Goal: Task Accomplishment & Management: Manage account settings

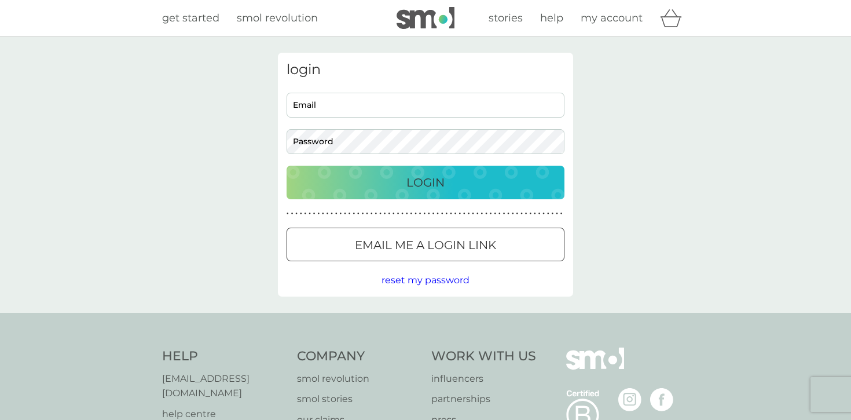
click at [404, 248] on p "Email me a login link" at bounding box center [425, 245] width 141 height 19
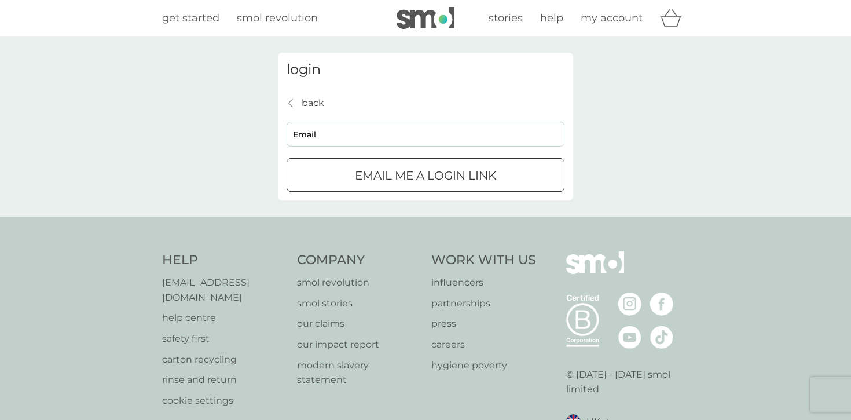
click at [343, 134] on input "Email" at bounding box center [426, 134] width 278 height 25
type input "[EMAIL_ADDRESS][DOMAIN_NAME]"
click at [437, 184] on p "Email me a login link" at bounding box center [425, 175] width 141 height 19
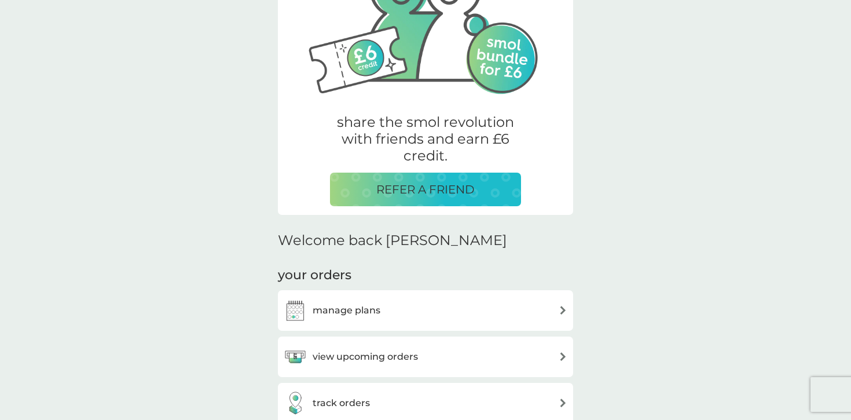
scroll to position [256, 0]
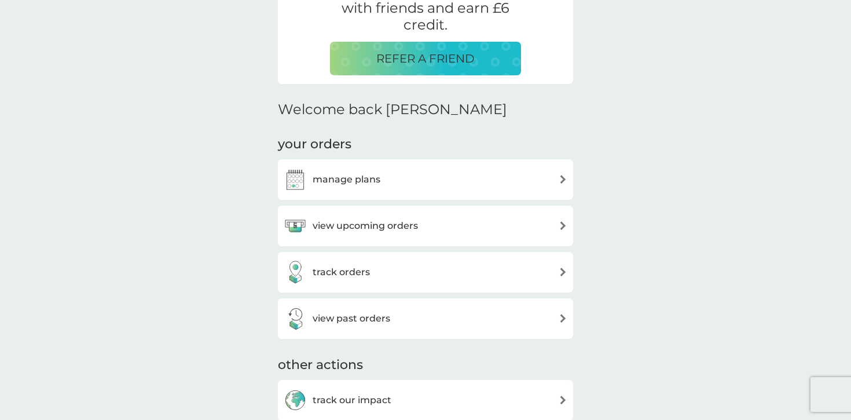
click at [455, 170] on div "manage plans" at bounding box center [426, 179] width 284 height 23
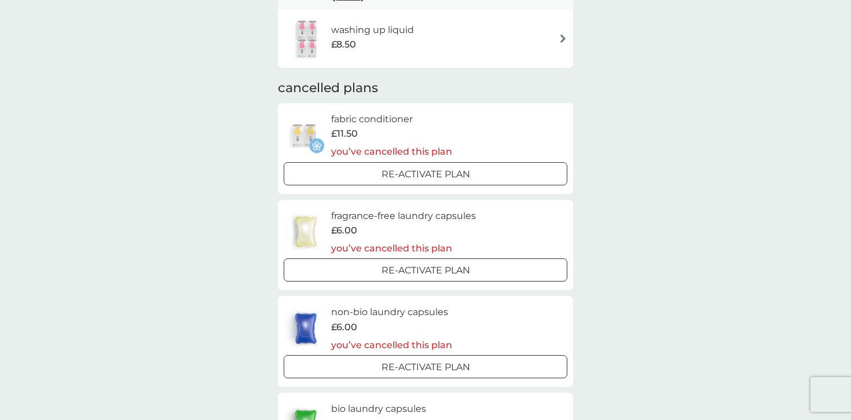
scroll to position [290, 0]
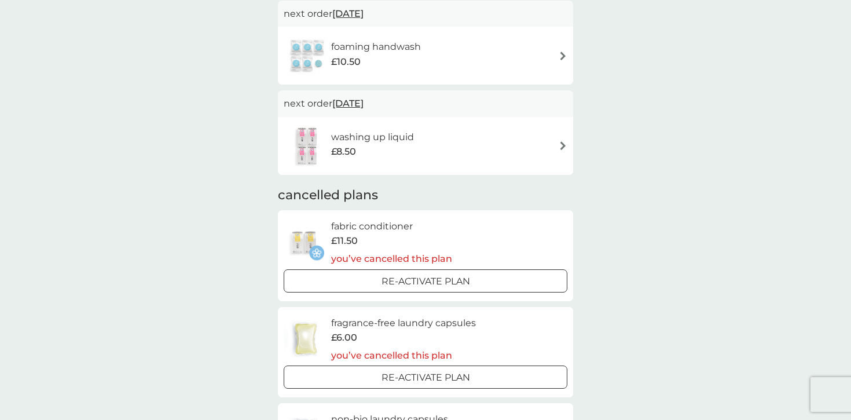
click at [541, 144] on div "washing up liquid £8.50" at bounding box center [426, 146] width 284 height 41
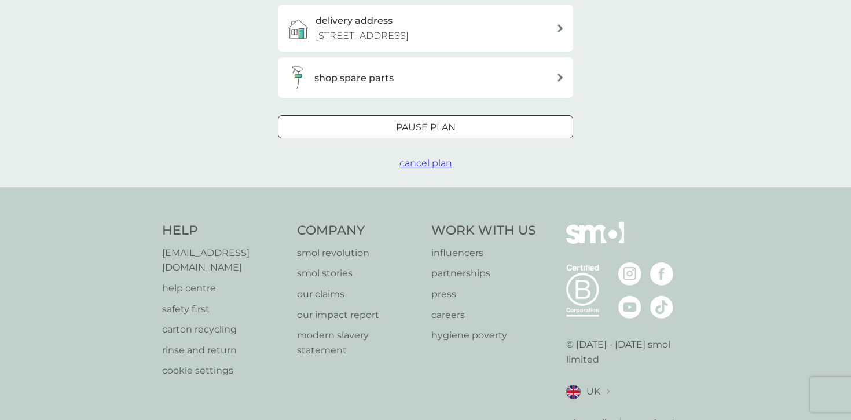
scroll to position [327, 0]
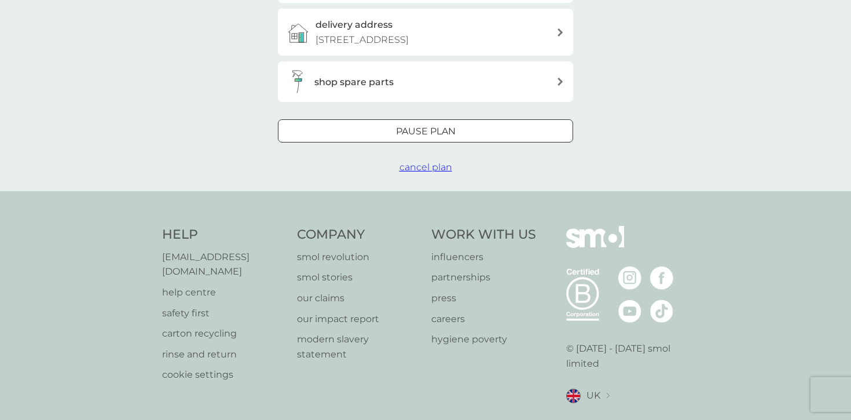
click at [442, 173] on span "cancel plan" at bounding box center [425, 167] width 53 height 11
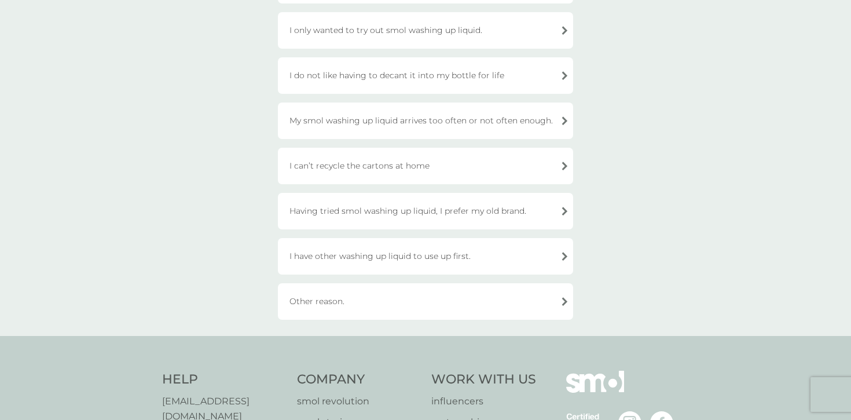
scroll to position [185, 0]
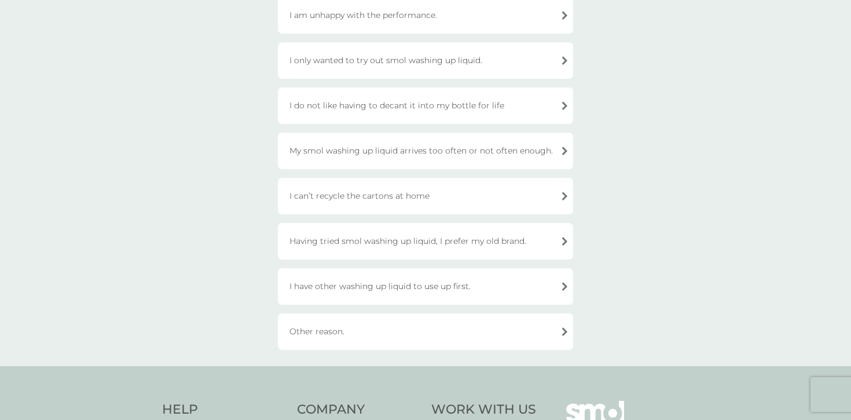
click at [387, 335] on div "Other reason." at bounding box center [425, 331] width 295 height 36
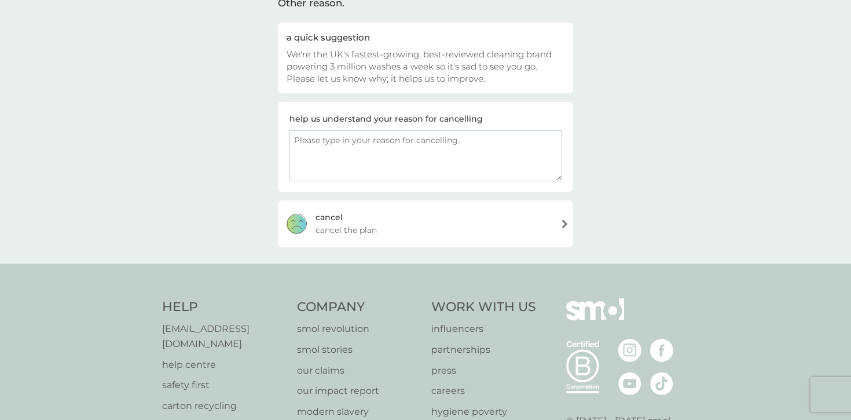
scroll to position [90, 0]
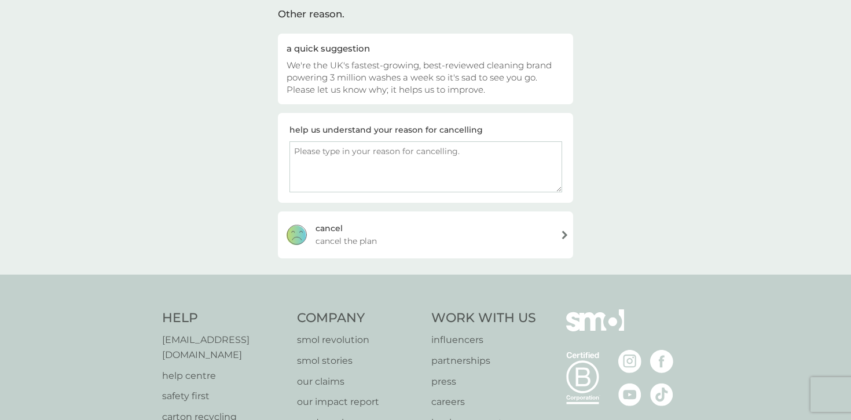
click at [376, 176] on textarea at bounding box center [425, 166] width 273 height 51
click at [387, 245] on div "cancel cancel the plan" at bounding box center [425, 234] width 295 height 46
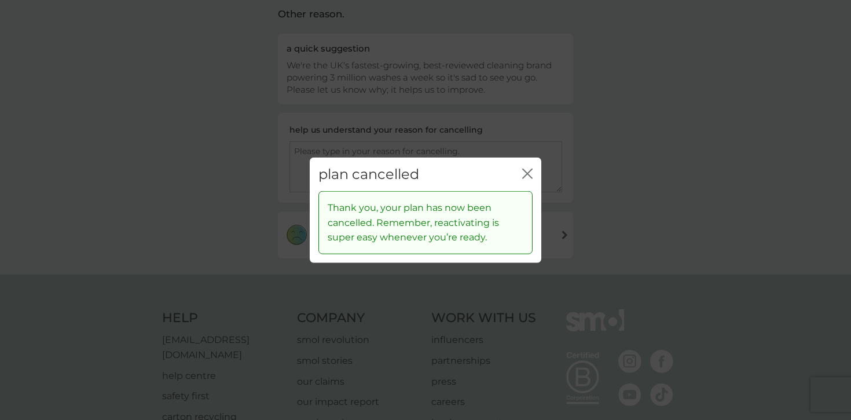
click at [527, 173] on icon "close" at bounding box center [529, 172] width 5 height 9
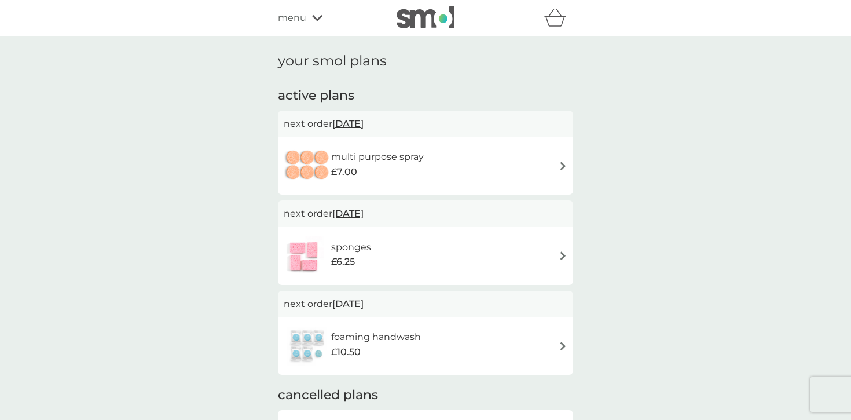
click at [445, 167] on div "multi purpose spray £7.00" at bounding box center [426, 165] width 284 height 41
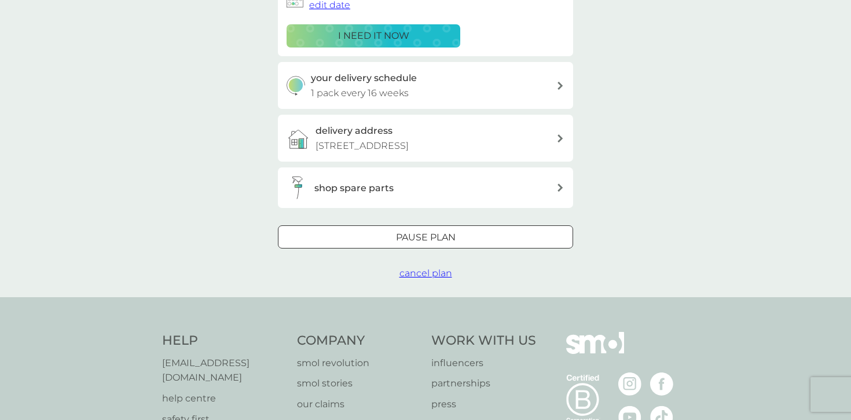
scroll to position [233, 0]
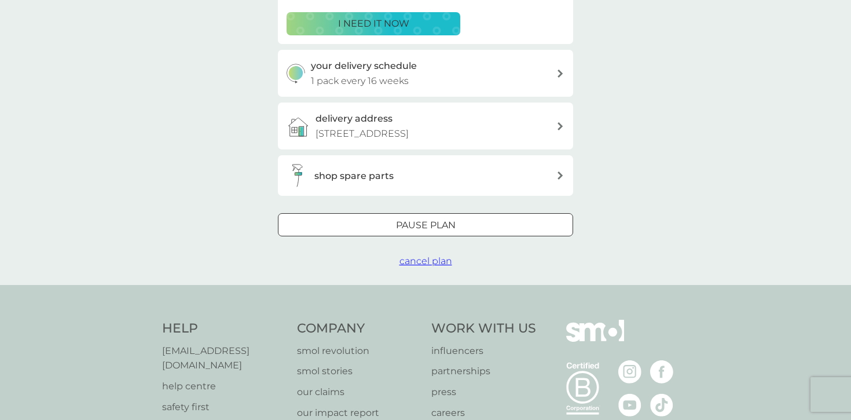
click at [411, 266] on span "cancel plan" at bounding box center [425, 260] width 53 height 11
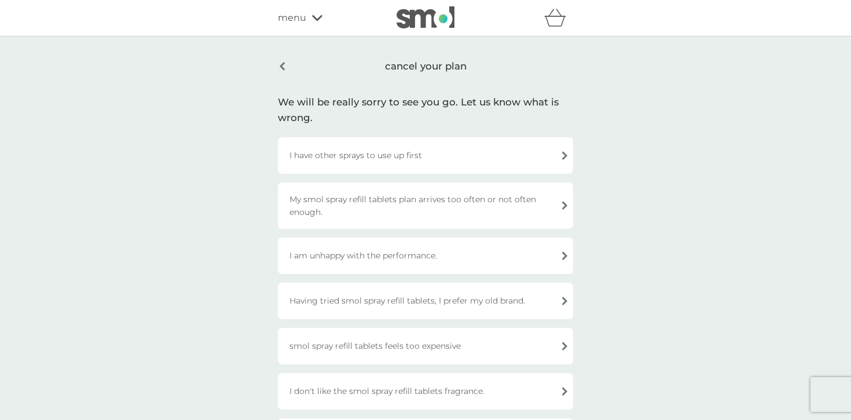
scroll to position [91, 0]
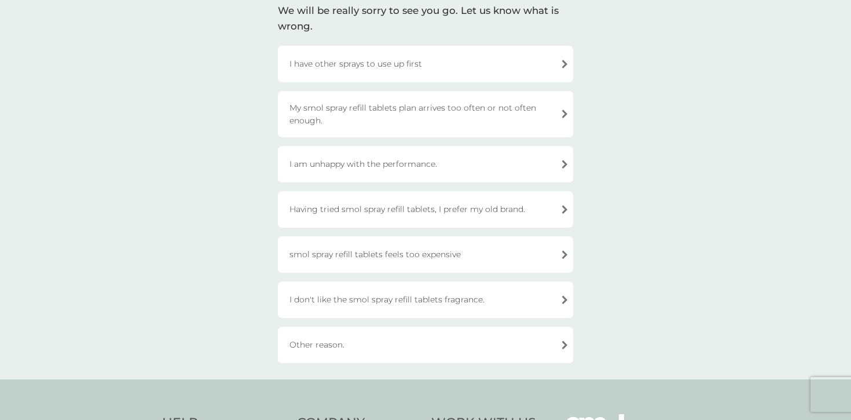
click at [401, 340] on div "Other reason." at bounding box center [425, 345] width 295 height 36
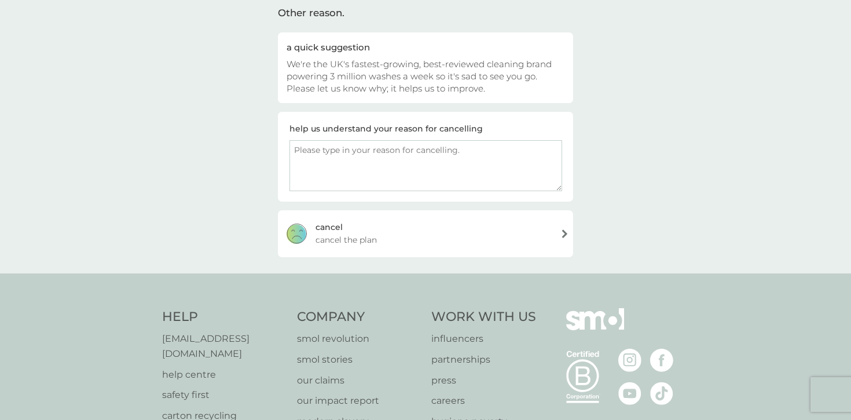
click at [409, 172] on textarea at bounding box center [425, 165] width 273 height 51
type textarea "moving"
click at [440, 233] on div "cancel cancel the plan" at bounding box center [425, 233] width 295 height 46
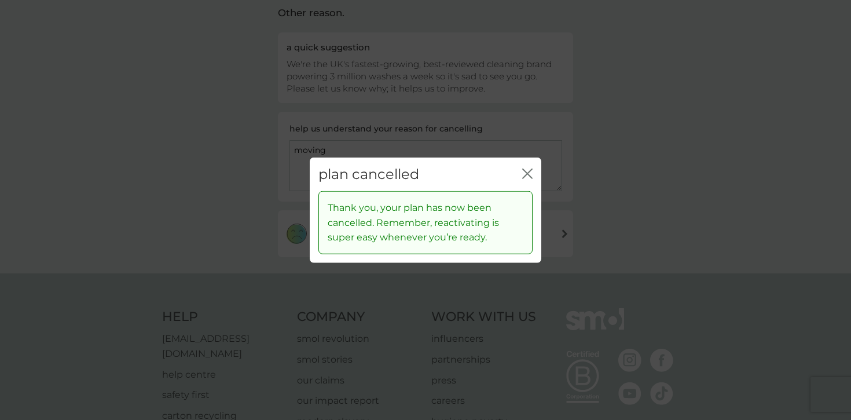
click at [532, 175] on icon "close" at bounding box center [527, 173] width 10 height 10
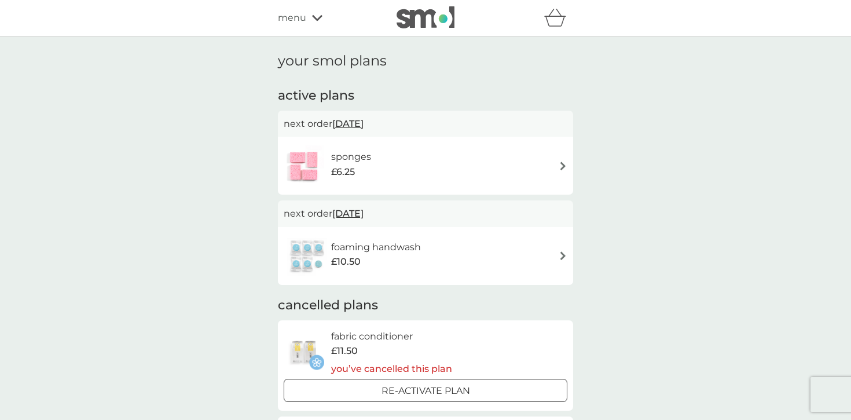
click at [462, 156] on div "sponges £6.25" at bounding box center [426, 165] width 284 height 41
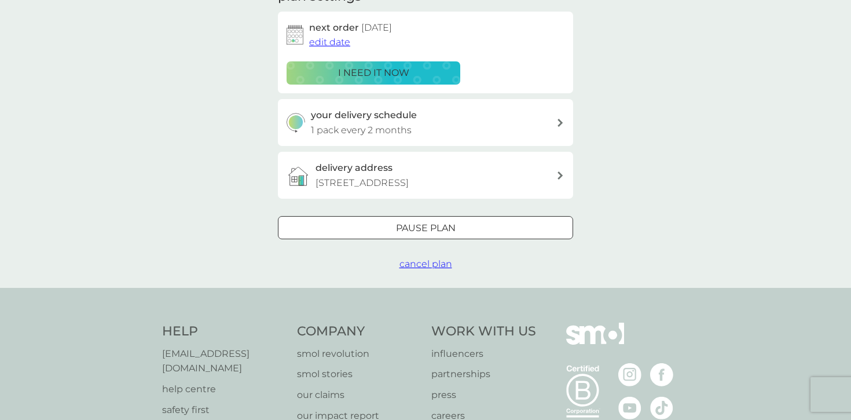
scroll to position [207, 0]
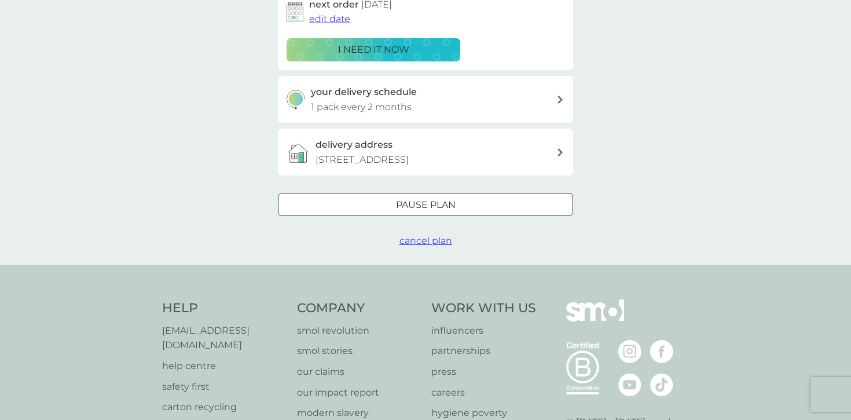
click at [421, 246] on span "cancel plan" at bounding box center [425, 240] width 53 height 11
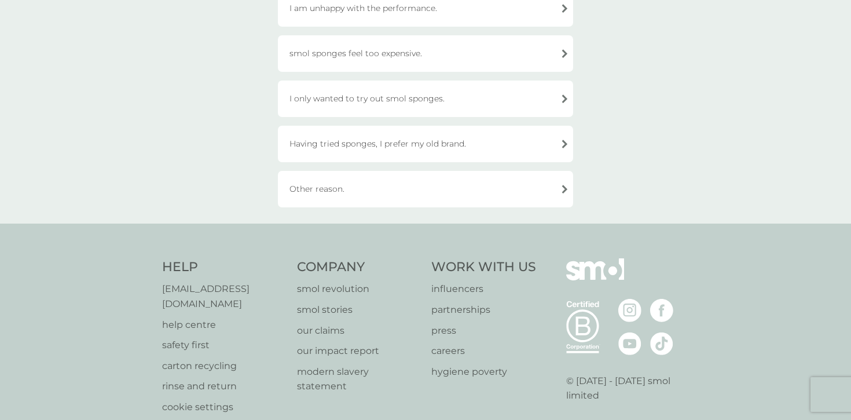
click at [397, 190] on div "Other reason." at bounding box center [425, 189] width 295 height 36
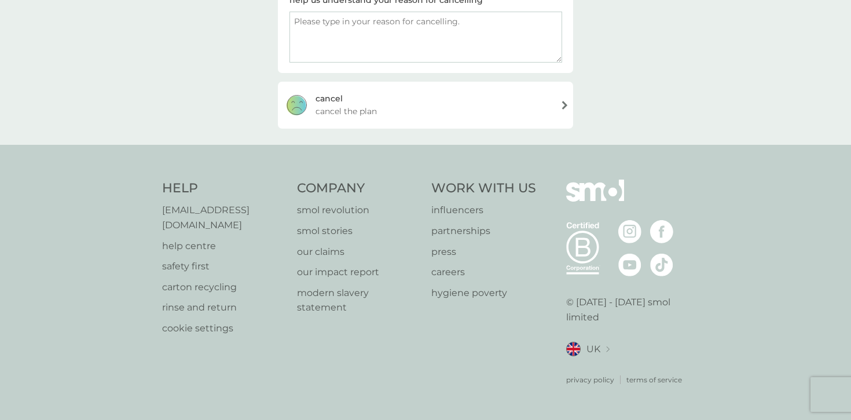
scroll to position [203, 0]
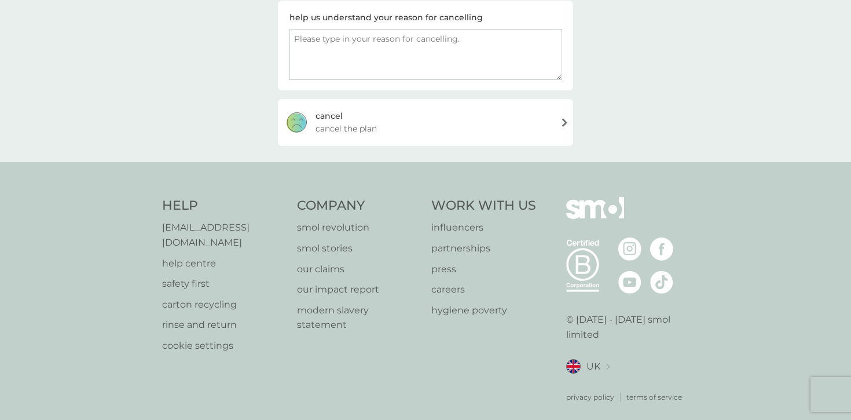
click at [367, 70] on textarea at bounding box center [425, 54] width 273 height 51
type textarea "moving out of the country"
click at [403, 107] on div "cancel cancel the plan" at bounding box center [425, 122] width 295 height 46
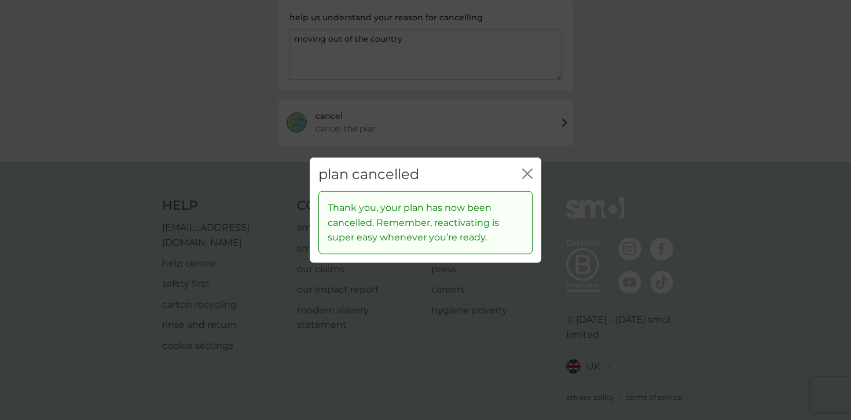
click at [596, 195] on div "plan cancelled close Thank you, your plan has now been cancelled. Remember, rea…" at bounding box center [425, 210] width 851 height 420
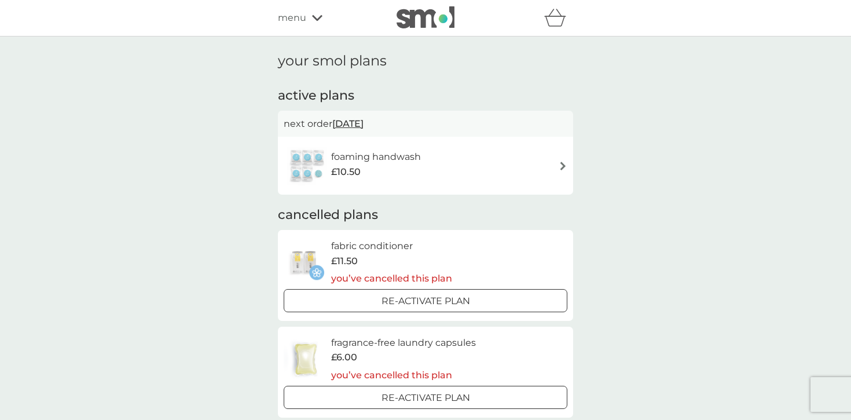
click at [443, 174] on div "foaming handwash £10.50" at bounding box center [426, 165] width 284 height 41
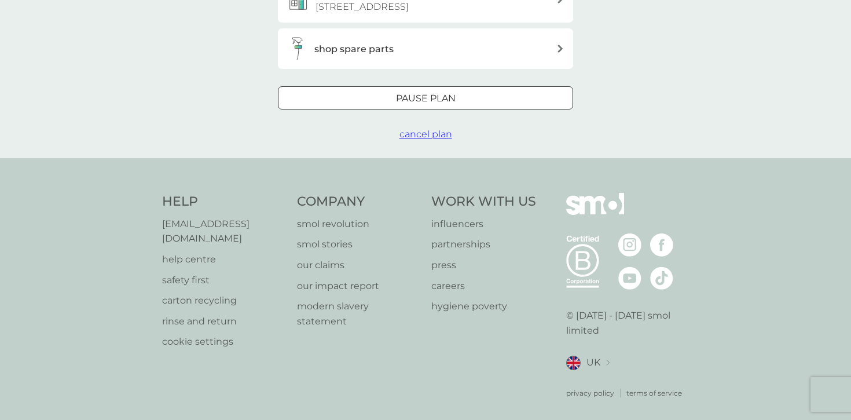
scroll to position [355, 0]
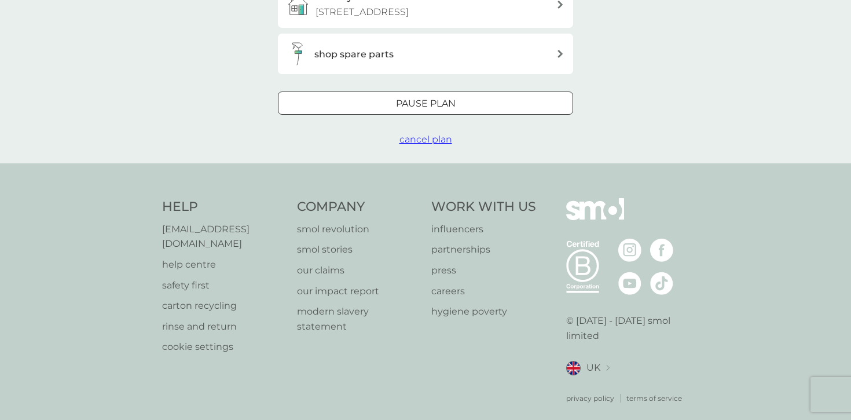
click at [413, 145] on span "cancel plan" at bounding box center [425, 139] width 53 height 11
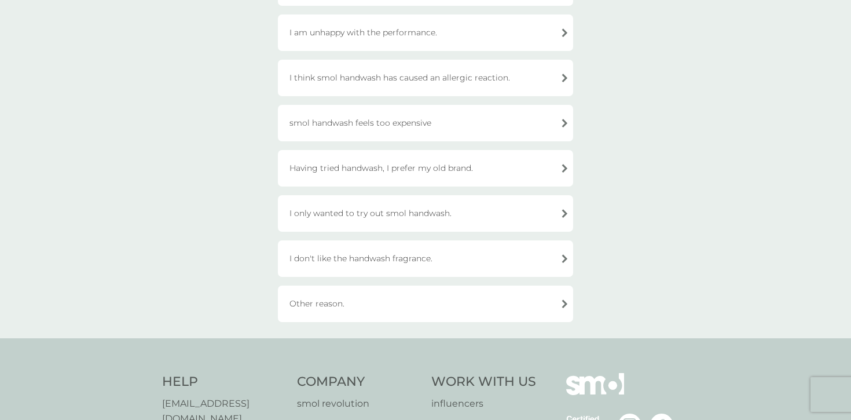
click at [372, 300] on div "Other reason." at bounding box center [425, 303] width 295 height 36
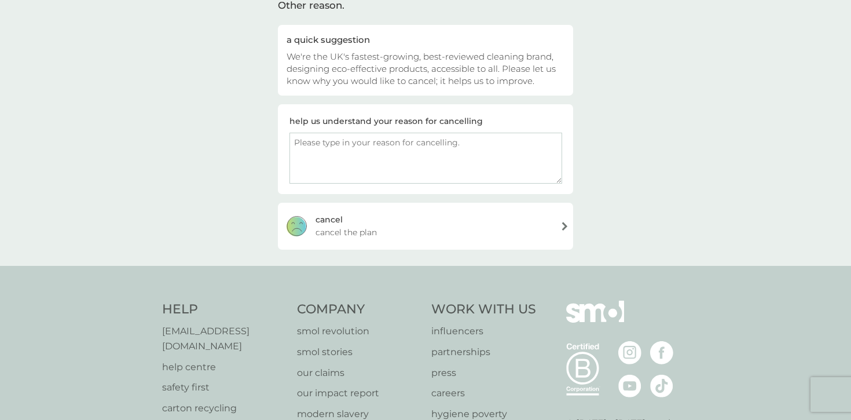
scroll to position [78, 0]
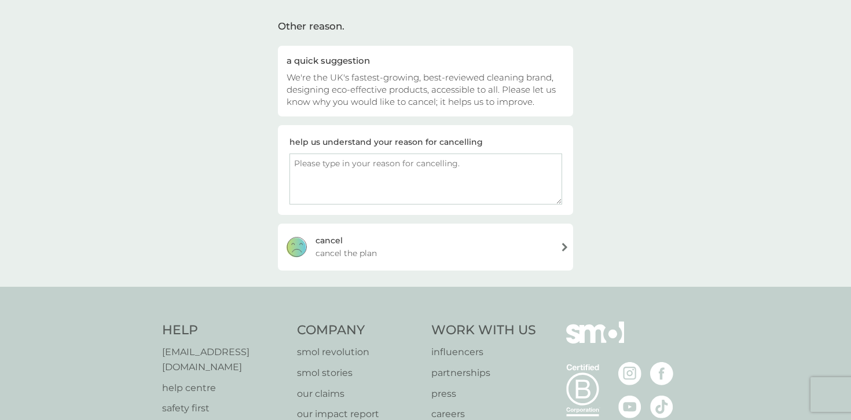
click at [381, 166] on textarea at bounding box center [425, 178] width 273 height 51
type textarea "moving"
click at [401, 257] on div "cancel cancel the plan" at bounding box center [425, 246] width 295 height 46
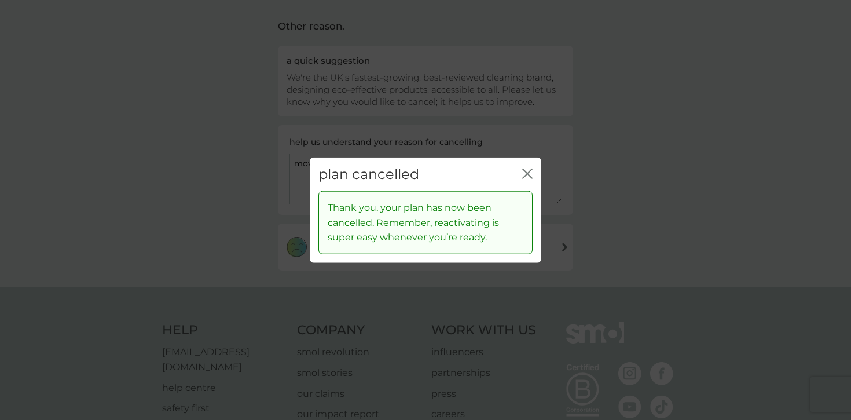
click at [529, 174] on icon "close" at bounding box center [529, 172] width 5 height 9
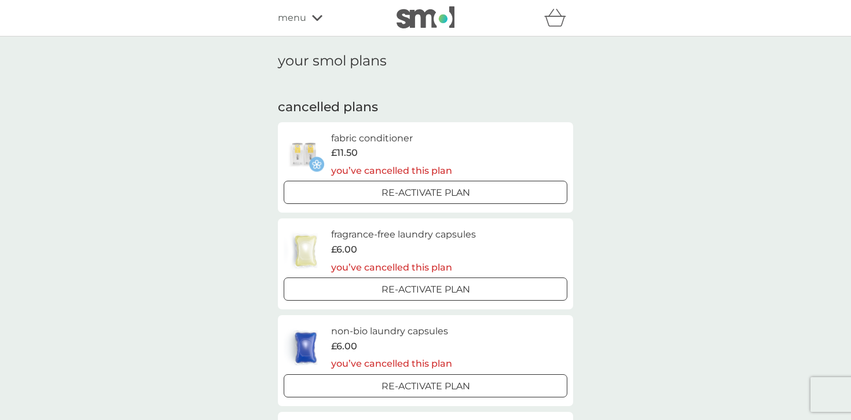
click at [560, 25] on icon "basket" at bounding box center [555, 18] width 22 height 18
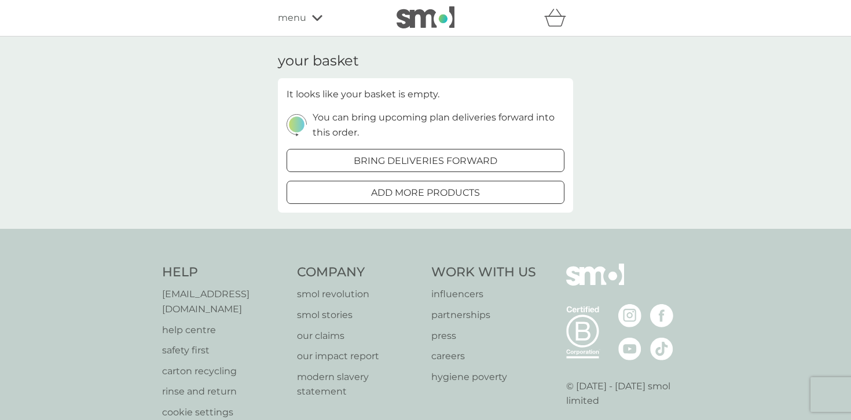
click at [281, 15] on span "menu" at bounding box center [292, 17] width 28 height 15
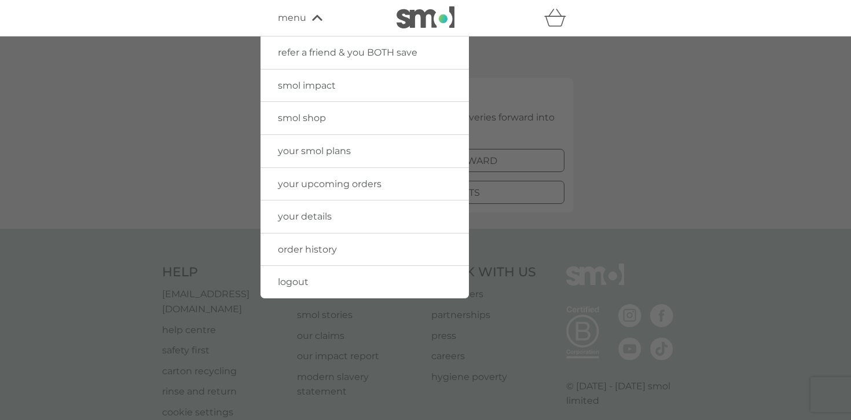
click at [313, 214] on span "your details" at bounding box center [305, 216] width 54 height 11
